Goal: Check status: Check status

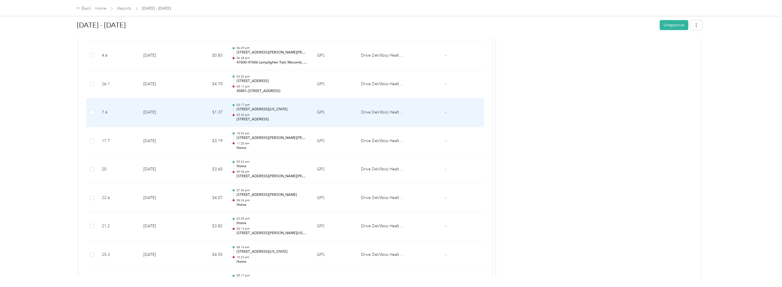
scroll to position [458, 0]
